Goal: Information Seeking & Learning: Learn about a topic

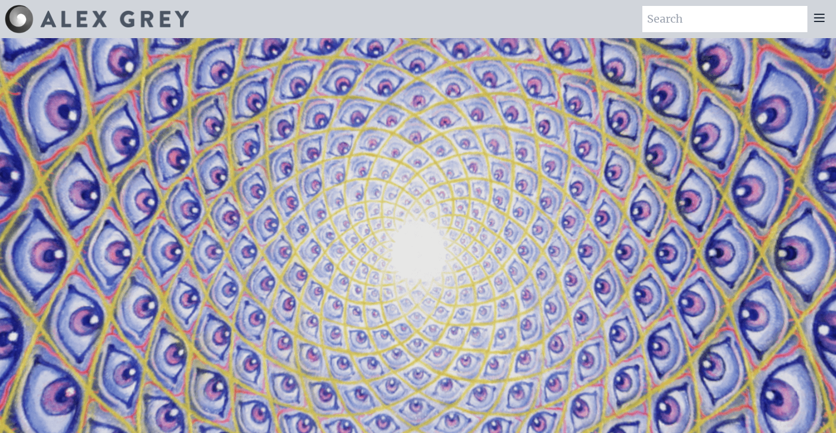
click at [816, 20] on icon at bounding box center [819, 18] width 14 height 14
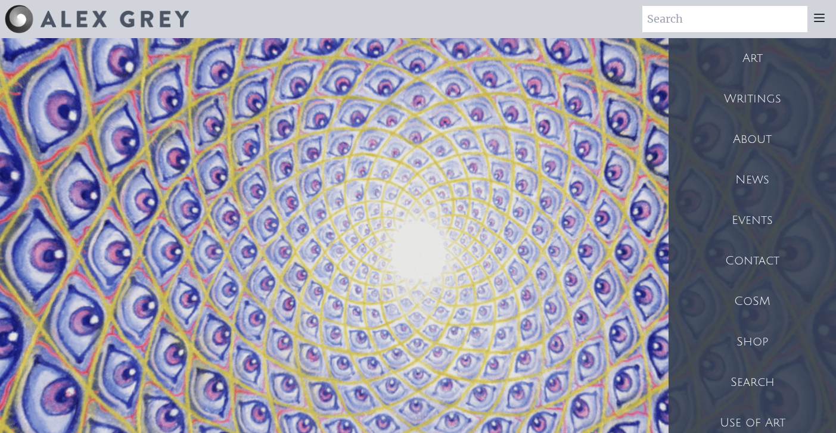
click at [749, 298] on div "CoSM" at bounding box center [751, 301] width 167 height 41
click at [751, 54] on div "Art" at bounding box center [751, 58] width 167 height 41
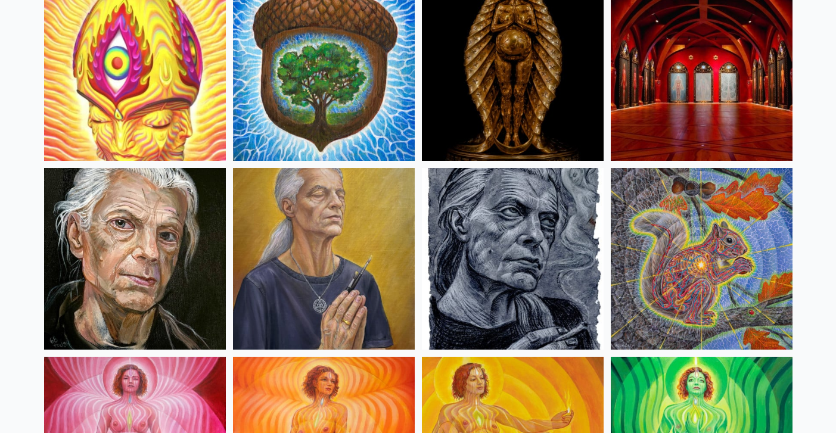
scroll to position [536, 0]
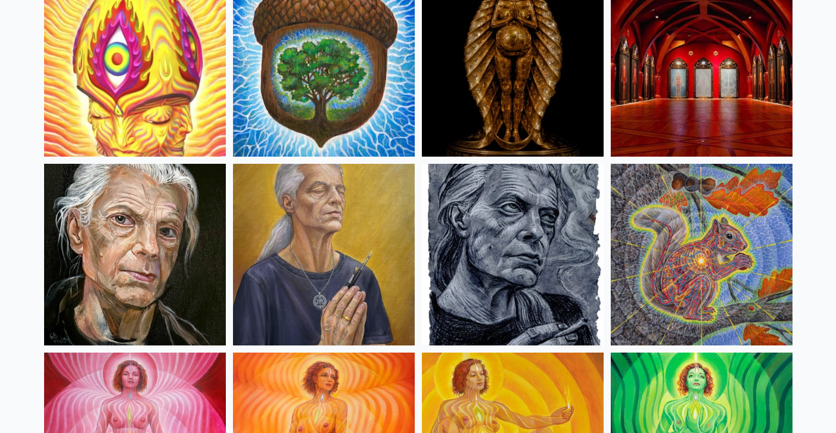
click at [702, 284] on img at bounding box center [702, 255] width 182 height 182
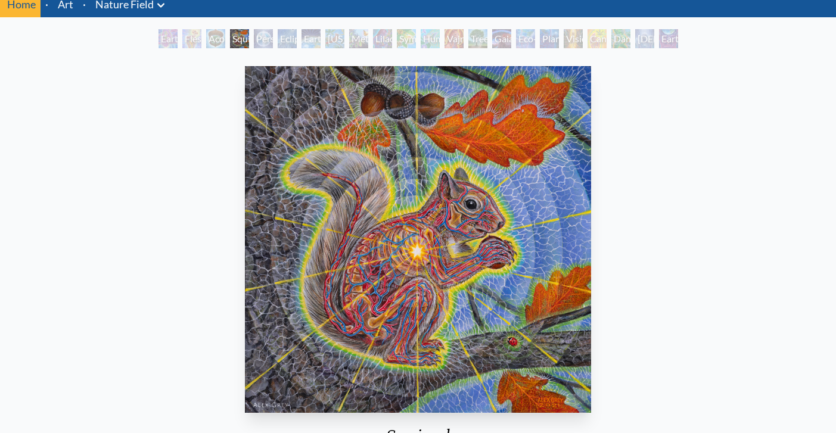
scroll to position [48, 0]
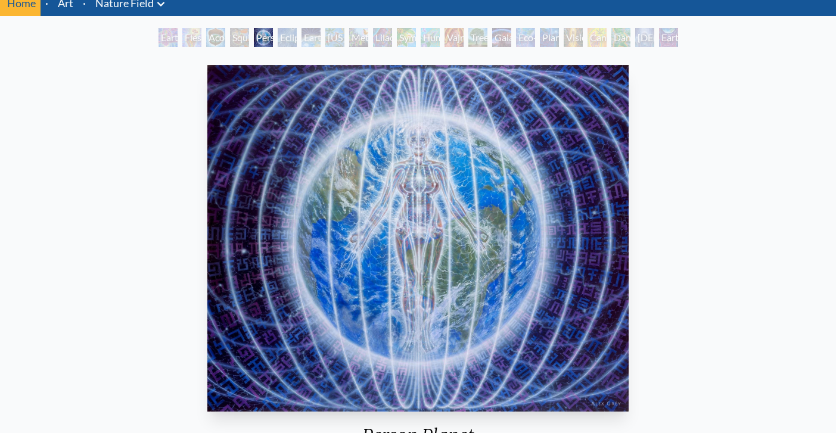
click at [66, 8] on link "Art" at bounding box center [65, 3] width 15 height 17
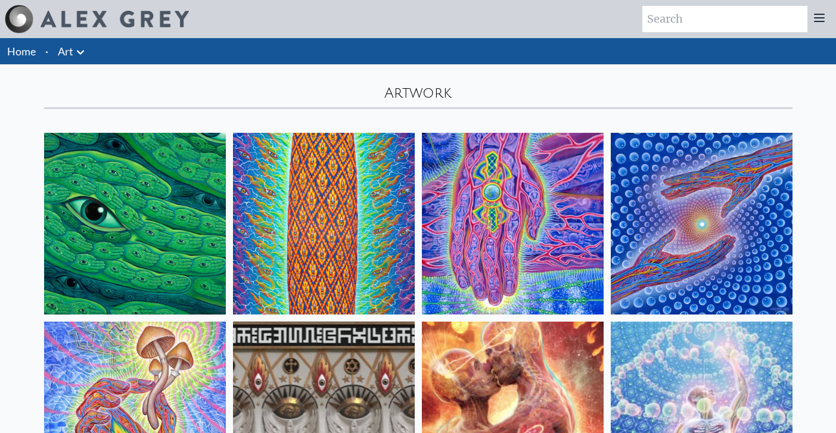
click at [82, 45] on icon at bounding box center [80, 52] width 14 height 14
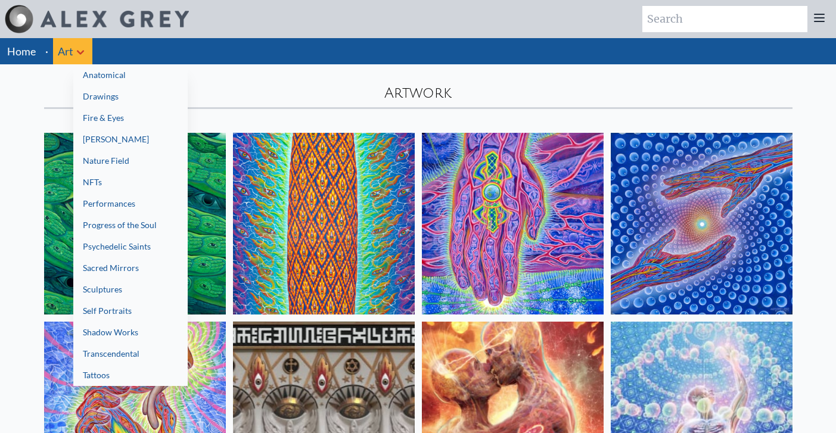
click at [30, 92] on div at bounding box center [418, 216] width 836 height 433
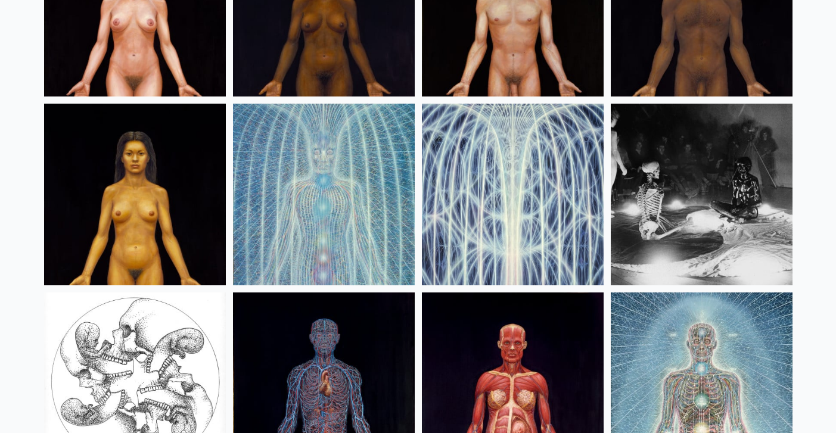
scroll to position [14375, 0]
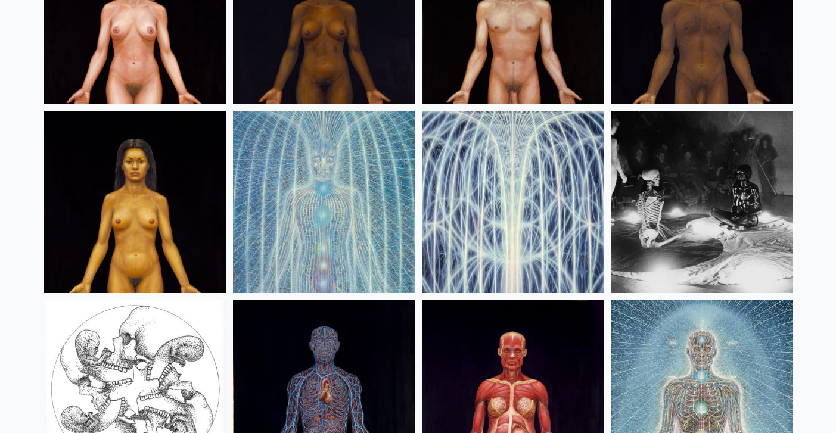
click at [300, 176] on img at bounding box center [324, 202] width 182 height 182
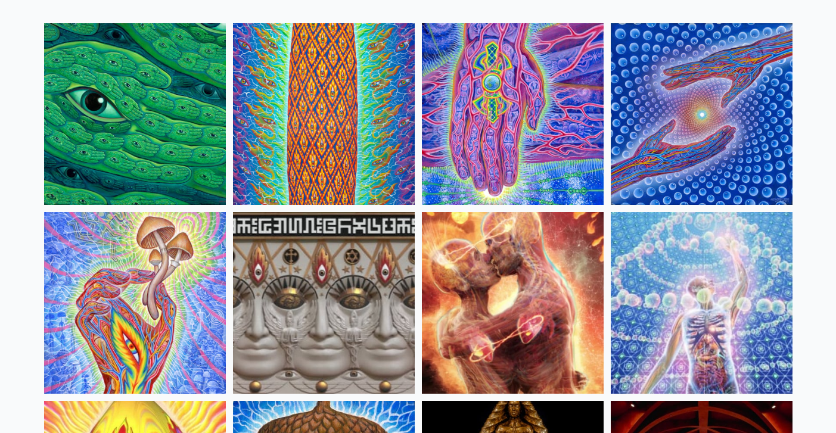
scroll to position [120, 0]
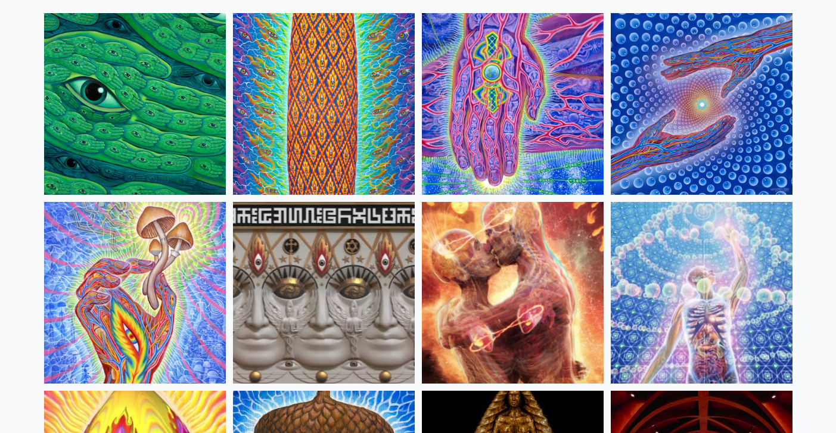
click at [707, 248] on img at bounding box center [702, 293] width 182 height 182
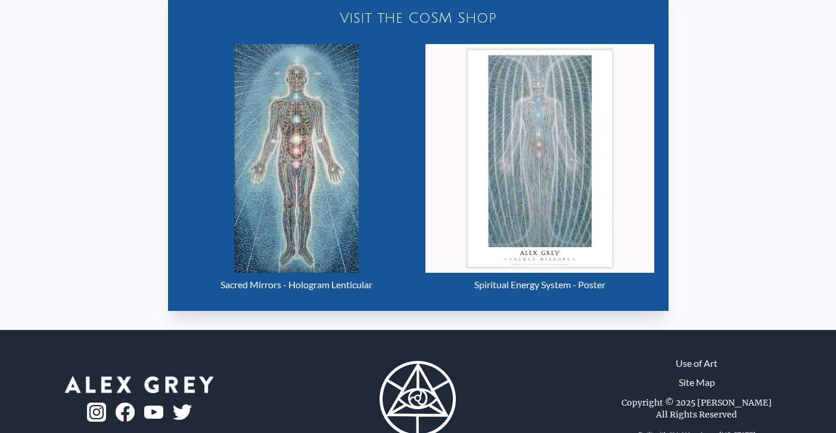
scroll to position [564, 0]
